Goal: Task Accomplishment & Management: Manage account settings

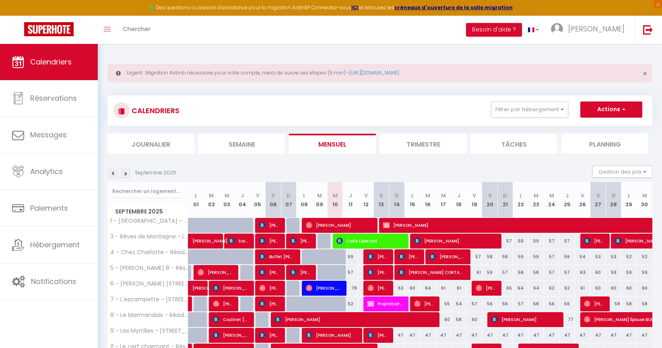
select select "0"
select select "8072"
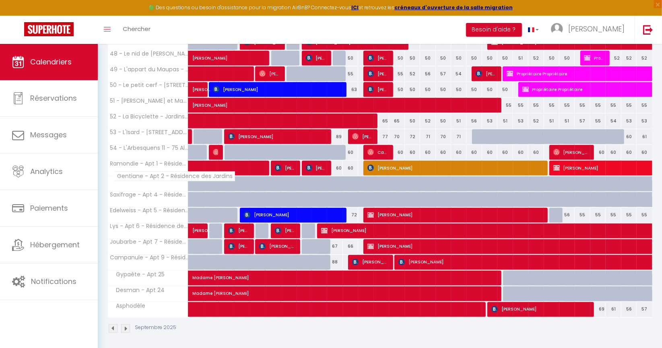
scroll to position [676, 0]
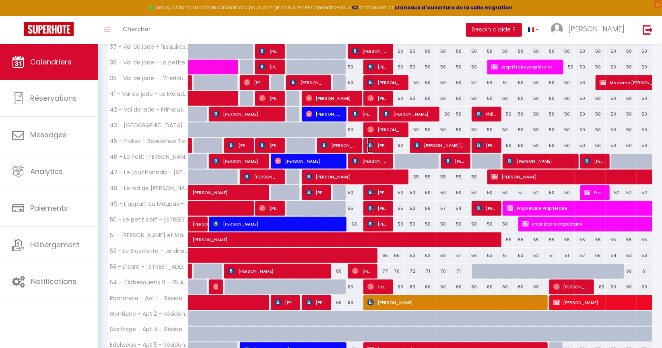
click at [380, 143] on span "[PERSON_NAME]" at bounding box center [378, 145] width 21 height 15
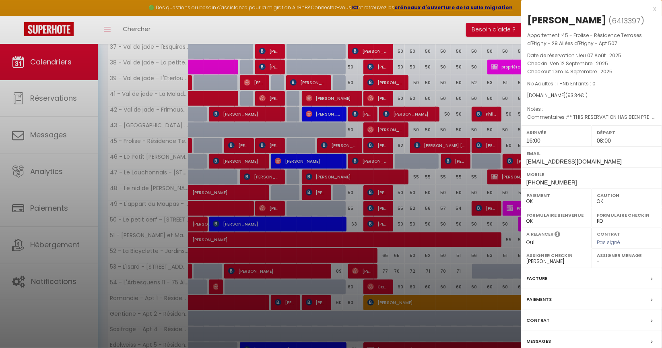
click at [656, 10] on div "x" at bounding box center [588, 9] width 135 height 10
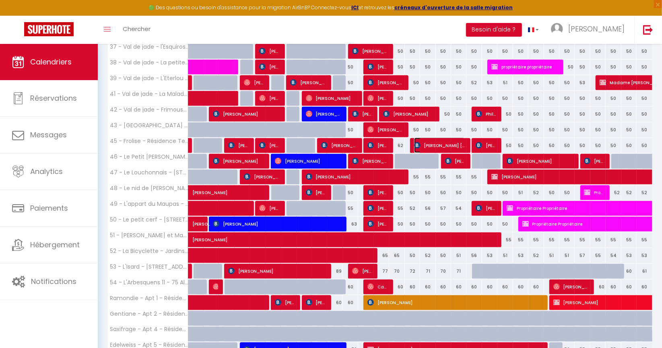
click at [417, 143] on img at bounding box center [417, 145] width 6 height 6
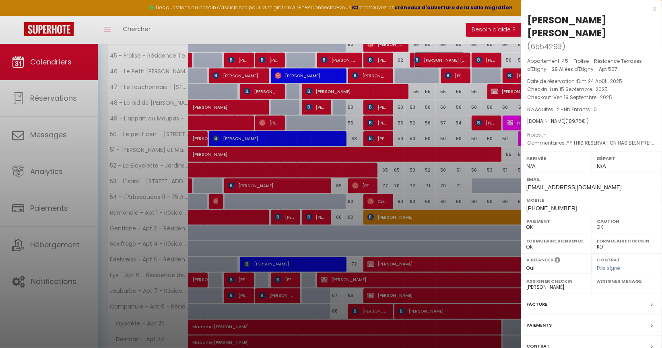
scroll to position [811, 0]
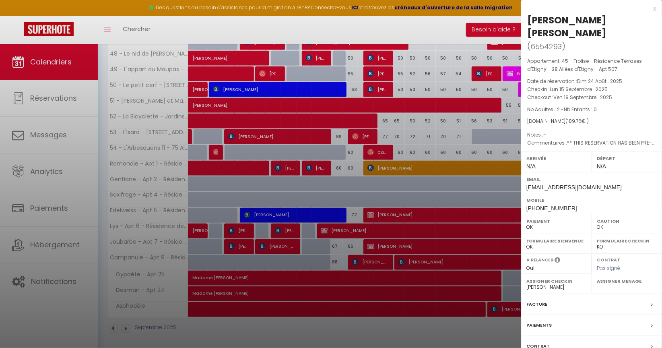
click at [544, 342] on label "Contrat" at bounding box center [538, 346] width 23 height 8
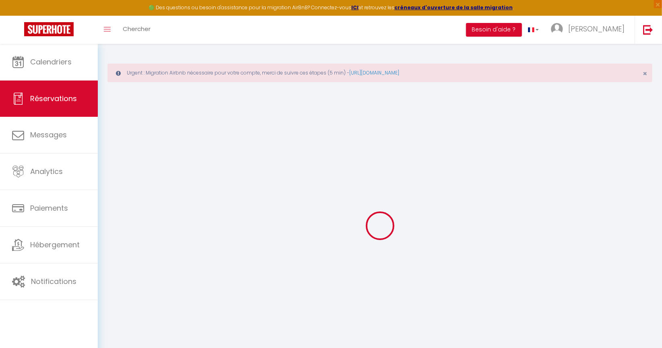
select select
checkbox input "false"
type textarea "** THIS RESERVATION HAS BEEN PRE-PAID ** BOOKING NOTE : Payment charge is EUR 2…"
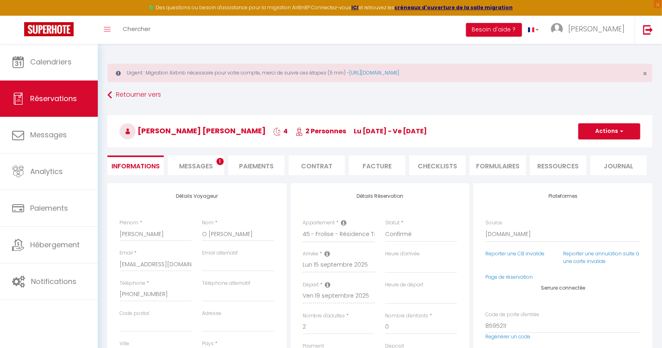
click at [207, 163] on span "Messages" at bounding box center [196, 165] width 34 height 9
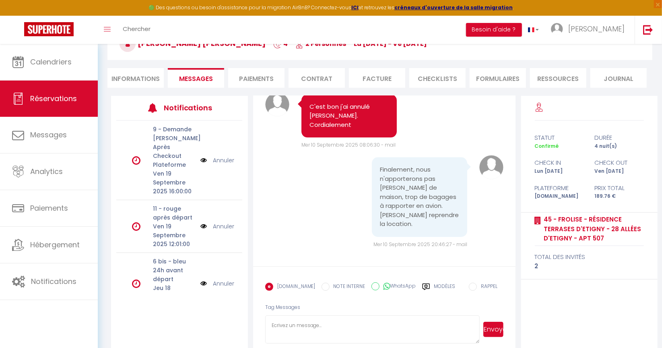
scroll to position [89, 0]
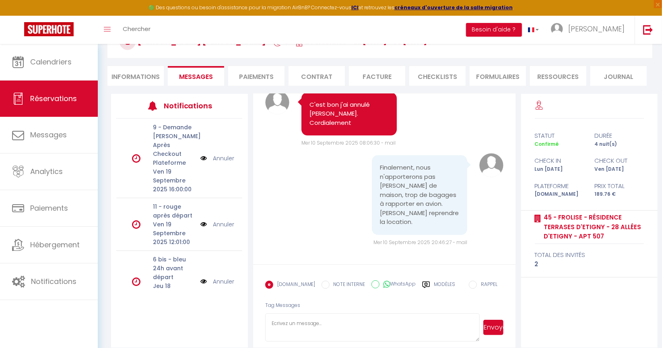
click at [318, 320] on textarea at bounding box center [372, 327] width 215 height 28
type textarea "Je suis désolée je n'ai plus de stock."
